Goal: Task Accomplishment & Management: Use online tool/utility

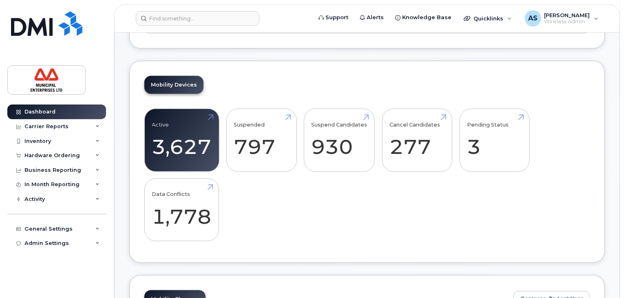
scroll to position [245, 0]
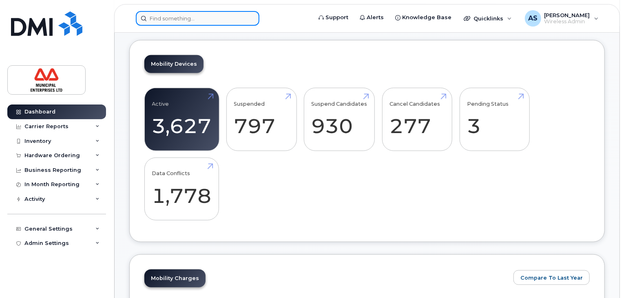
click at [209, 20] on input at bounding box center [198, 18] width 124 height 15
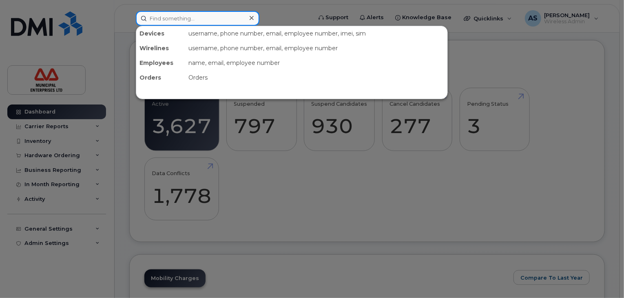
paste input "4183500251"
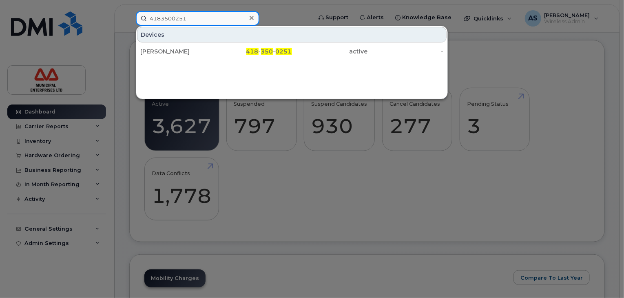
type input "4183500251"
click at [454, 202] on div at bounding box center [312, 149] width 624 height 298
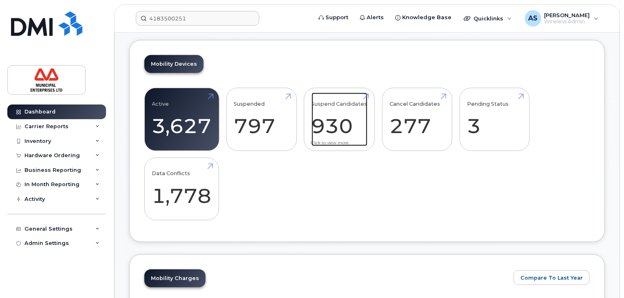
click at [342, 102] on link "Suspend Candidates 930" at bounding box center [340, 120] width 56 height 54
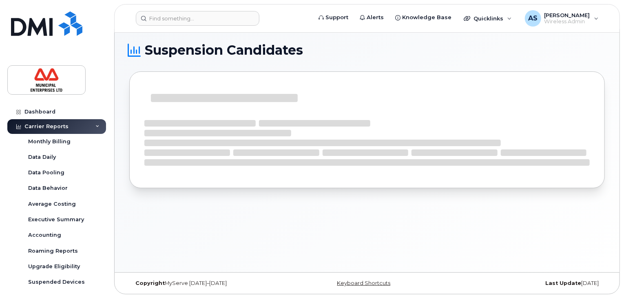
scroll to position [73, 0]
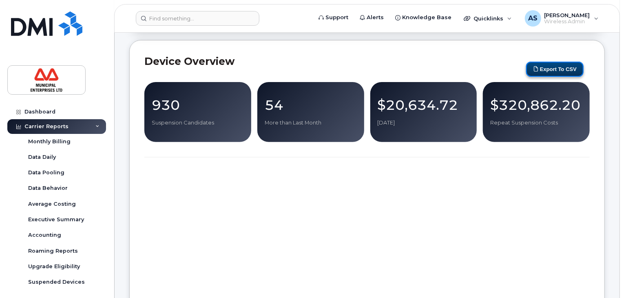
click at [558, 62] on button "Export to CSV" at bounding box center [554, 69] width 57 height 15
